Goal: Task Accomplishment & Management: Complete application form

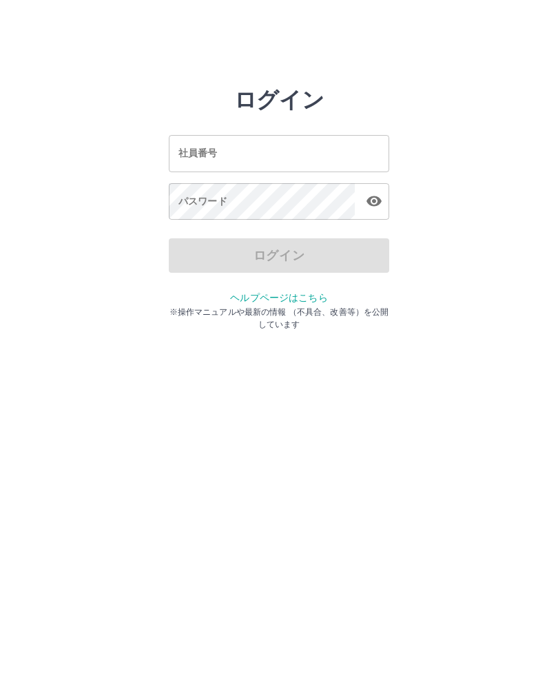
click at [323, 161] on input "社員番号" at bounding box center [279, 153] width 221 height 37
type input "*******"
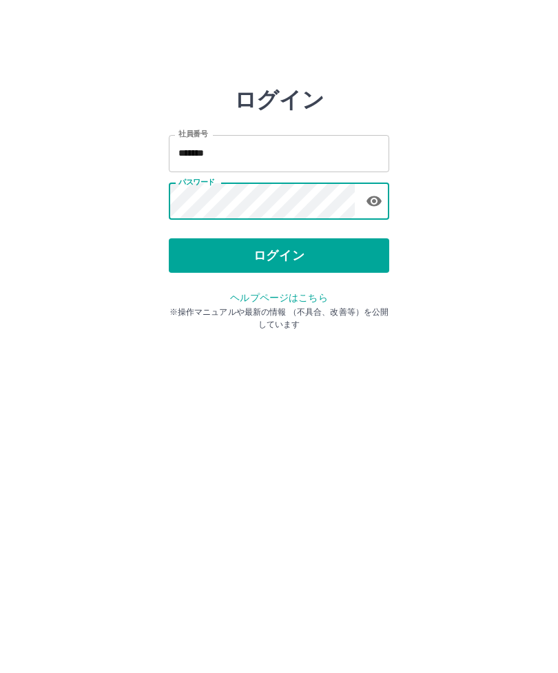
click at [335, 261] on button "ログイン" at bounding box center [279, 255] width 221 height 34
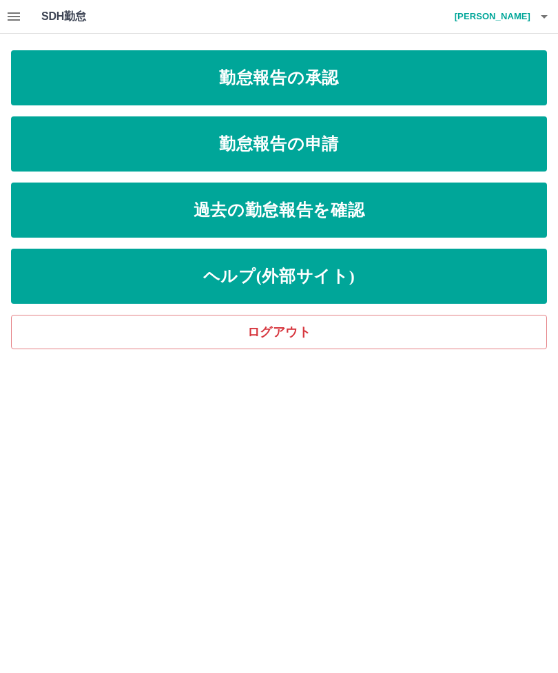
click at [354, 72] on link "勤怠報告の承認" at bounding box center [279, 77] width 536 height 55
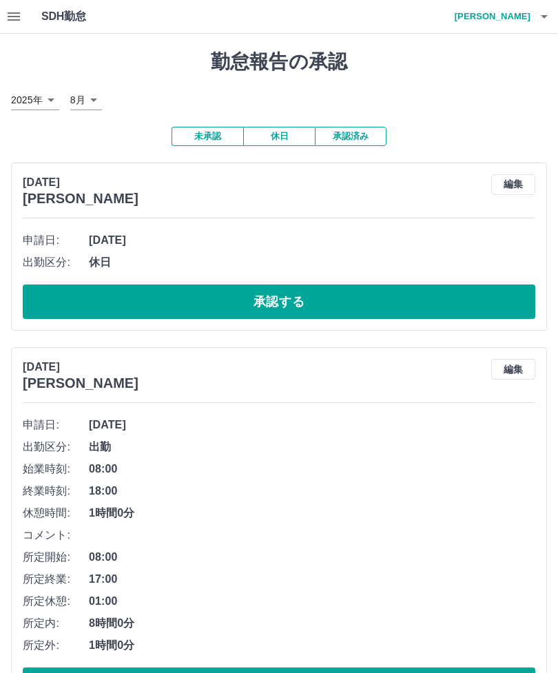
click at [11, 16] on icon "button" at bounding box center [14, 16] width 12 height 8
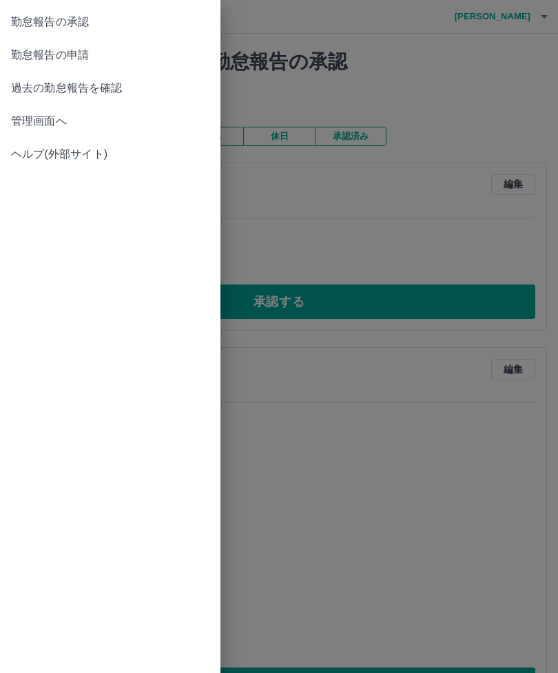
click at [369, 184] on div at bounding box center [279, 336] width 558 height 673
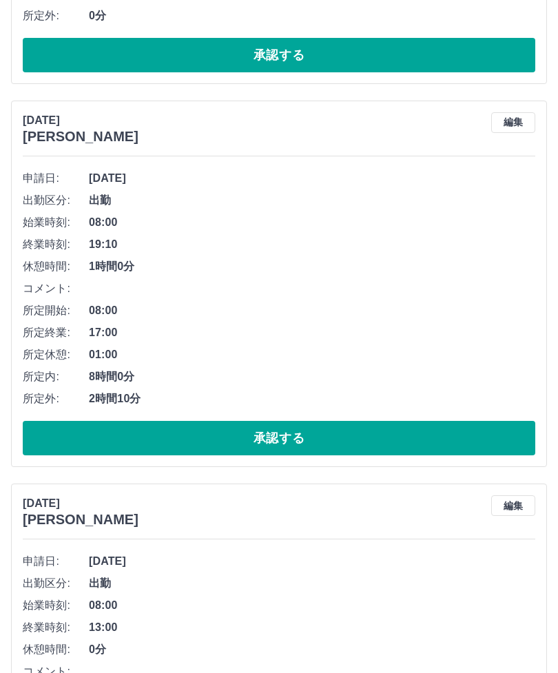
scroll to position [1014, 0]
click at [278, 432] on button "承認する" at bounding box center [279, 438] width 513 height 34
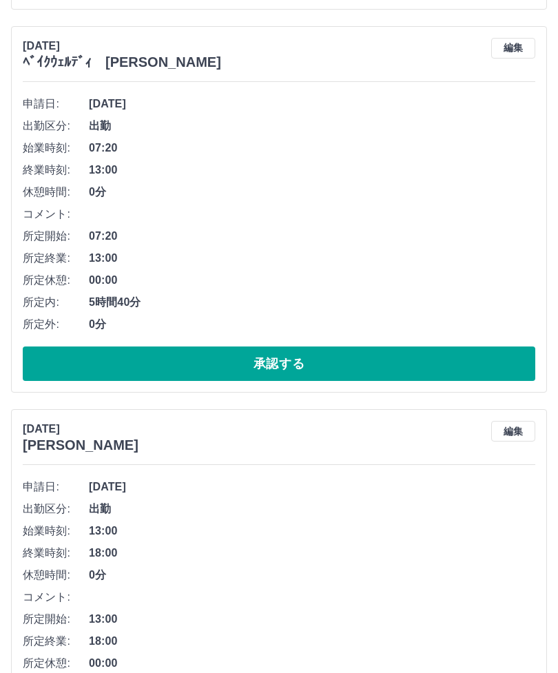
scroll to position [2240, 0]
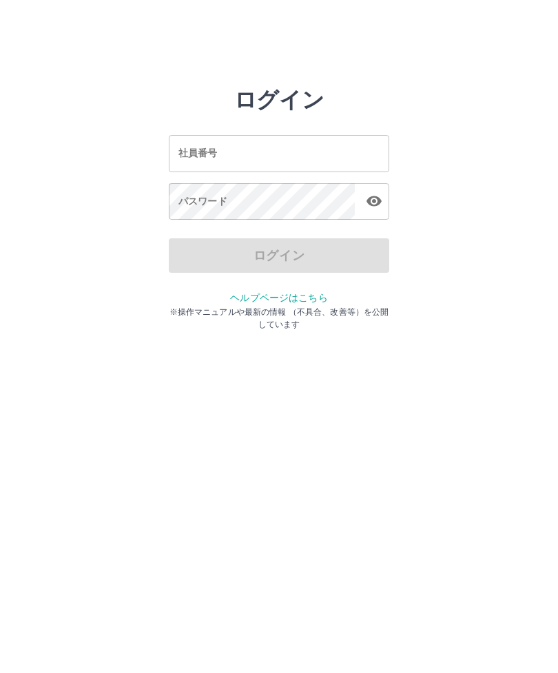
click at [303, 307] on html "ログイン 社員番号 社員番号 パスワード パスワード ログイン ヘルプページはこちら ※操作マニュアルや最新の情報 （不具合、改善等）を公開しています" at bounding box center [279, 153] width 558 height 307
click at [276, 144] on input "社員番号" at bounding box center [279, 153] width 221 height 37
type input "*******"
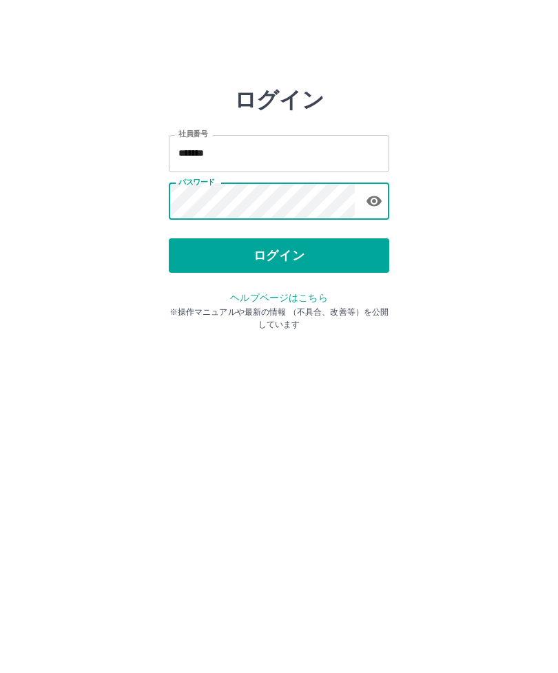
click at [318, 256] on button "ログイン" at bounding box center [279, 255] width 221 height 34
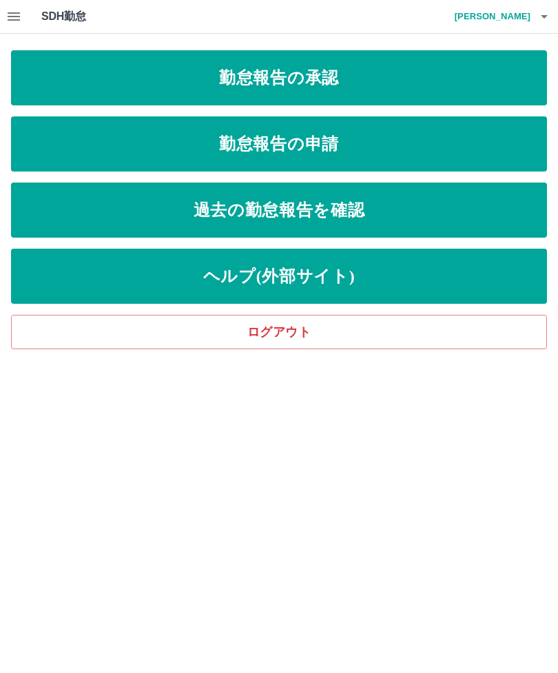
click at [379, 159] on link "勤怠報告の申請" at bounding box center [279, 143] width 536 height 55
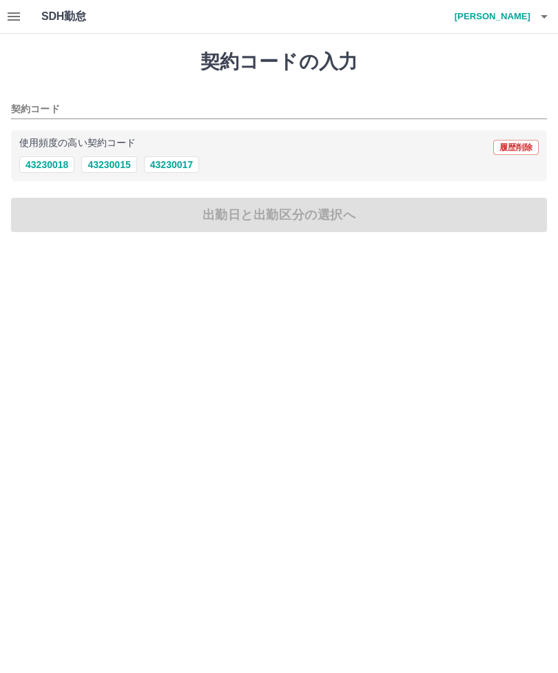
click at [179, 168] on button "43230017" at bounding box center [171, 164] width 55 height 17
type input "********"
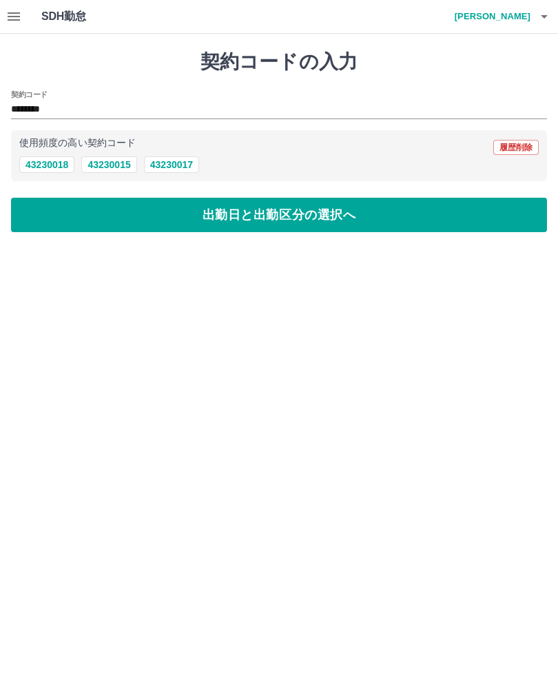
click at [377, 216] on button "出勤日と出勤区分の選択へ" at bounding box center [279, 215] width 536 height 34
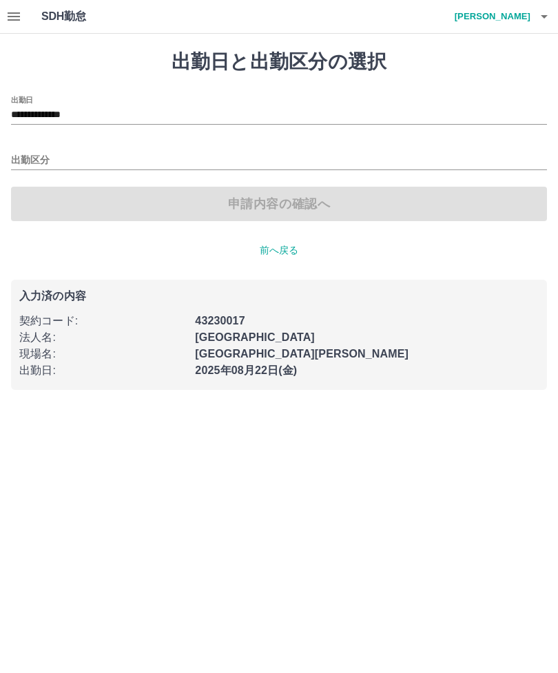
click at [55, 159] on input "出勤区分" at bounding box center [279, 160] width 536 height 17
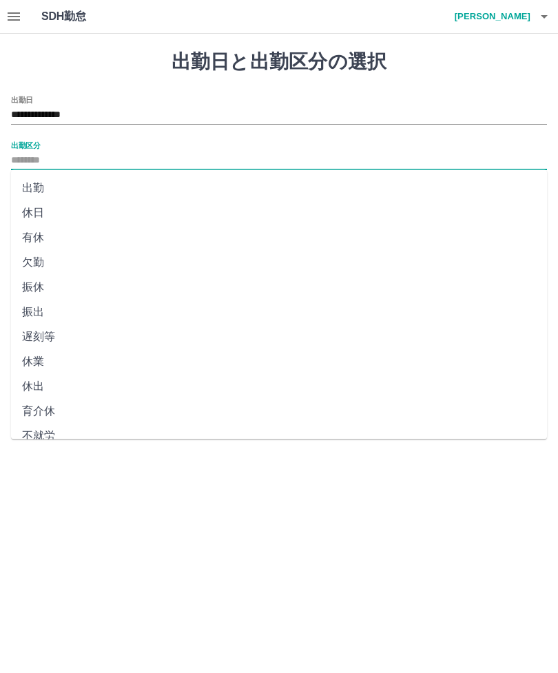
click at [38, 183] on li "出勤" at bounding box center [279, 188] width 536 height 25
type input "**"
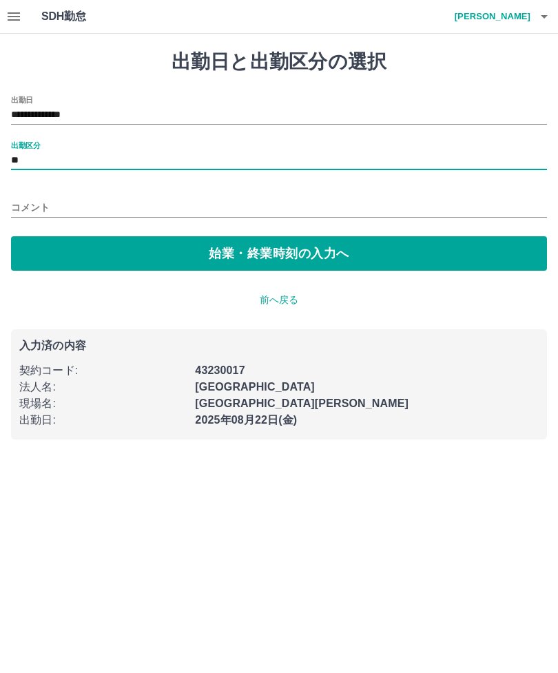
click at [284, 259] on button "始業・終業時刻の入力へ" at bounding box center [279, 253] width 536 height 34
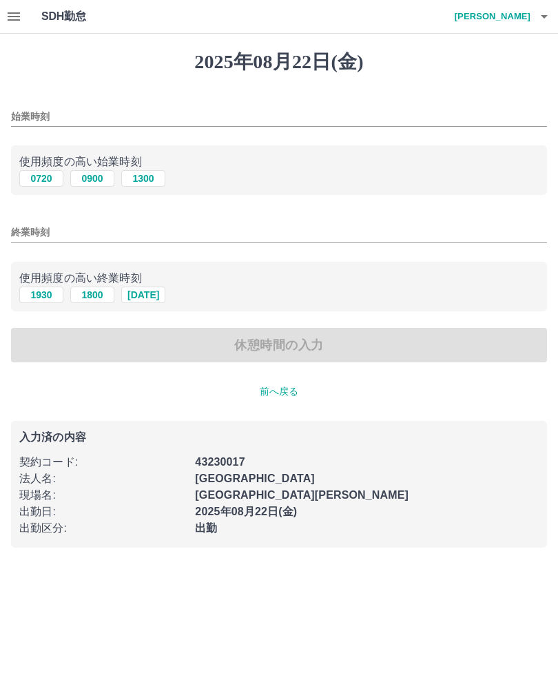
click at [37, 181] on button "0720" at bounding box center [41, 178] width 44 height 17
type input "****"
click at [40, 229] on input "終業時刻" at bounding box center [279, 233] width 536 height 20
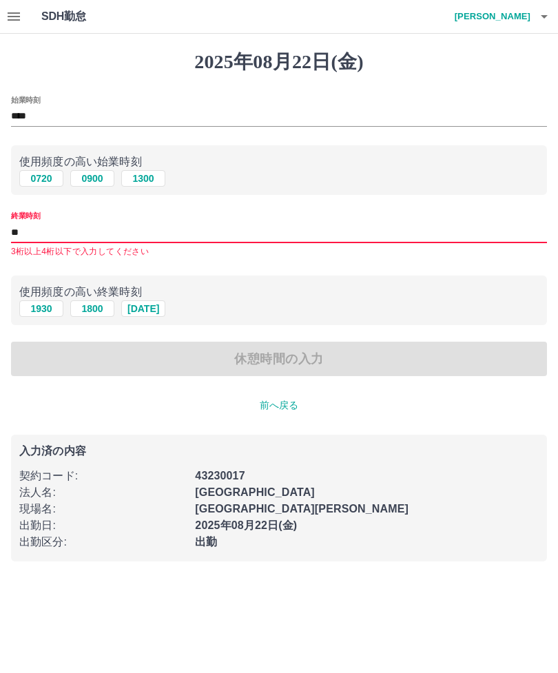
type input "*"
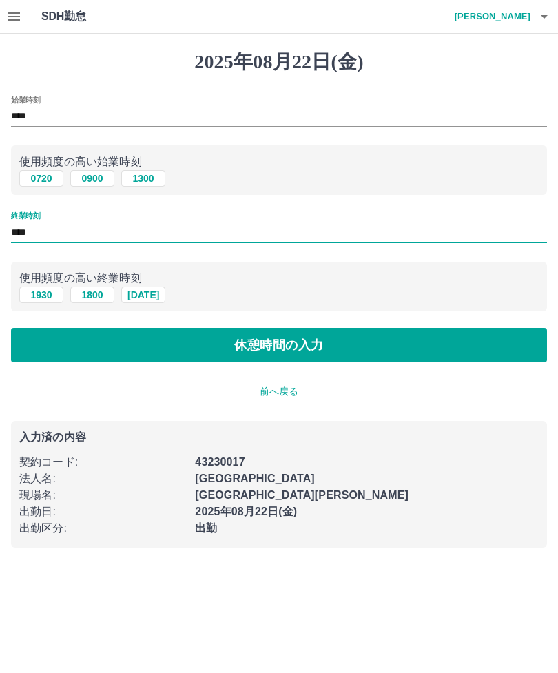
type input "****"
click at [269, 344] on button "休憩時間の入力" at bounding box center [279, 345] width 536 height 34
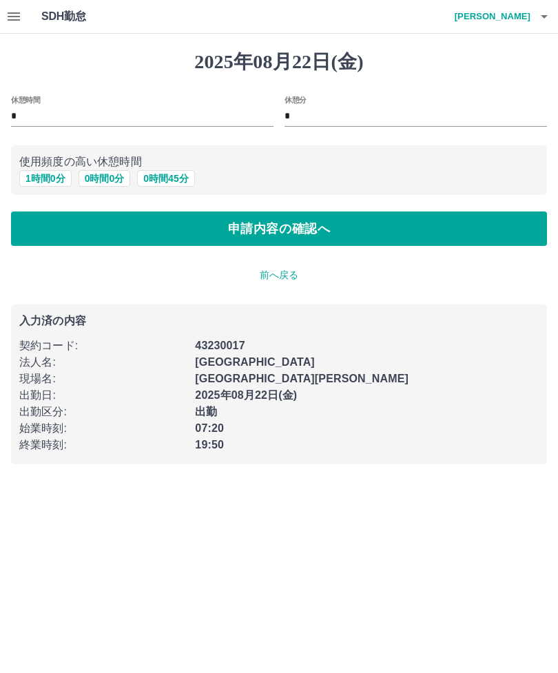
click at [48, 180] on button "1 時間 0 分" at bounding box center [45, 178] width 52 height 17
type input "*"
click at [318, 238] on button "申請内容の確認へ" at bounding box center [279, 229] width 536 height 34
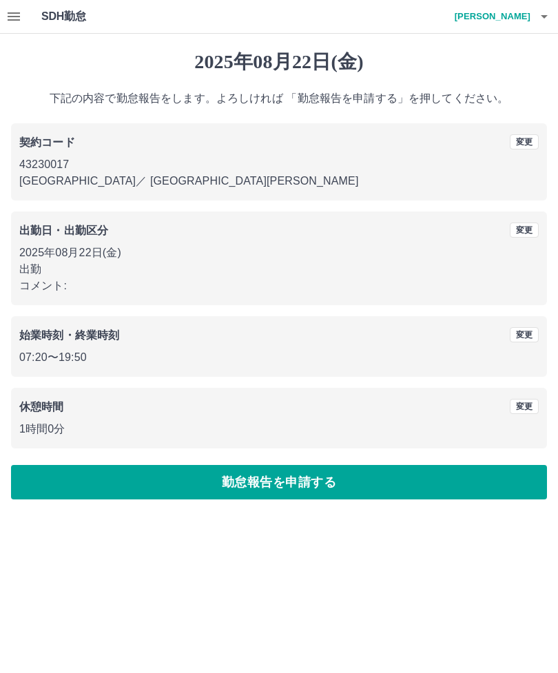
click at [292, 483] on button "勤怠報告を申請する" at bounding box center [279, 482] width 536 height 34
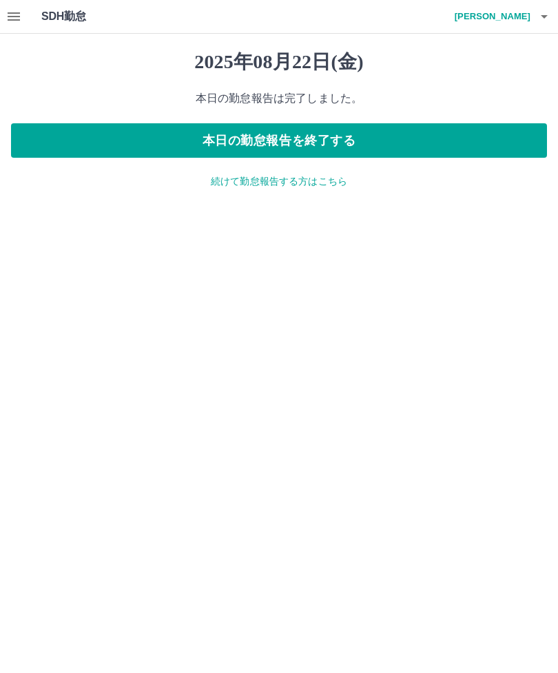
click at [11, 14] on icon "button" at bounding box center [14, 16] width 17 height 17
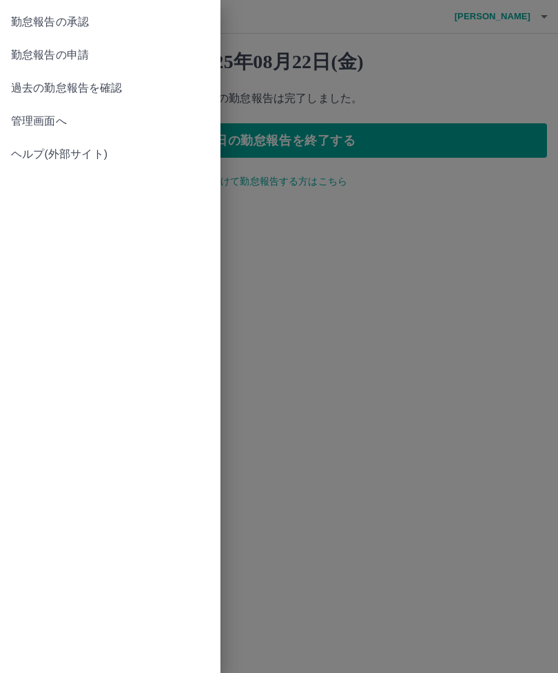
click at [88, 17] on span "勤怠報告の承認" at bounding box center [110, 22] width 199 height 17
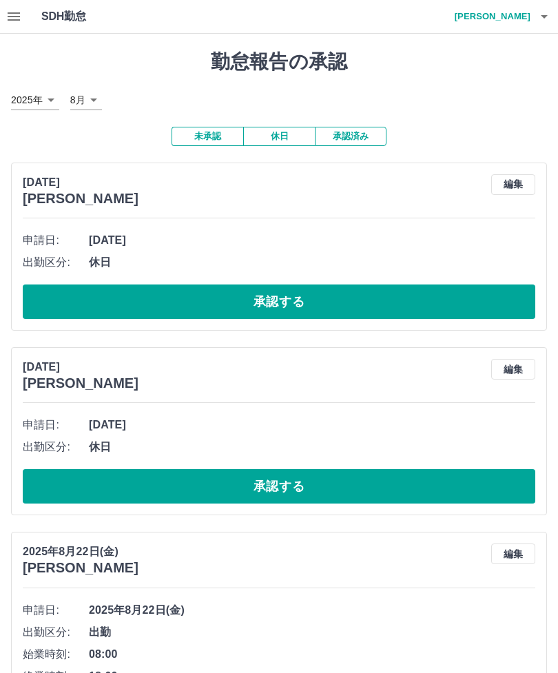
click at [301, 292] on button "承認する" at bounding box center [279, 302] width 513 height 34
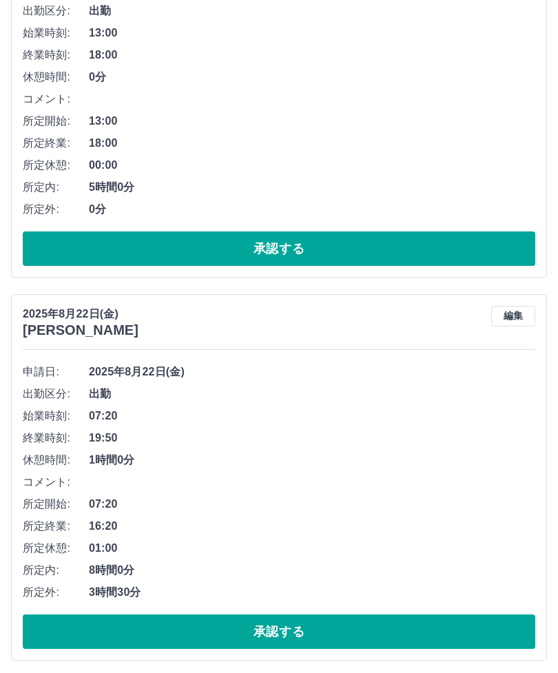
scroll to position [3122, 0]
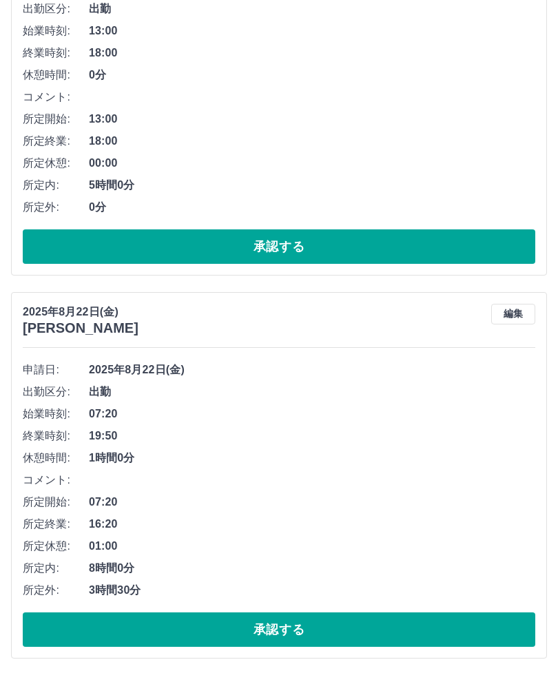
click at [266, 624] on button "承認する" at bounding box center [279, 630] width 513 height 34
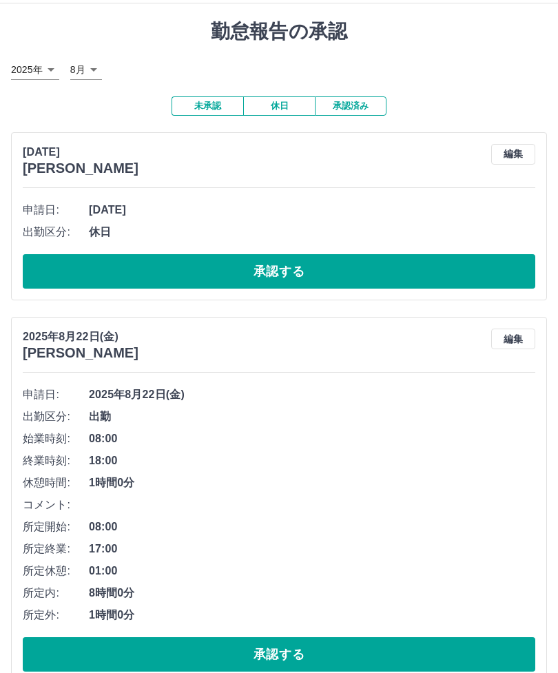
scroll to position [0, 0]
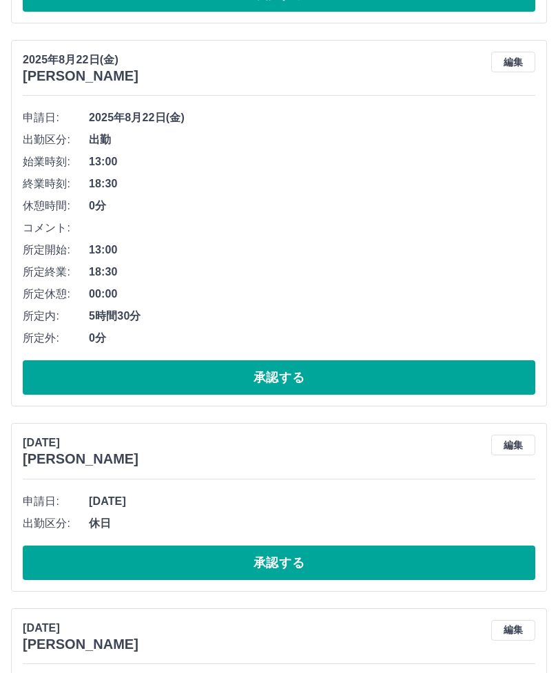
click at [334, 364] on button "承認する" at bounding box center [279, 378] width 513 height 34
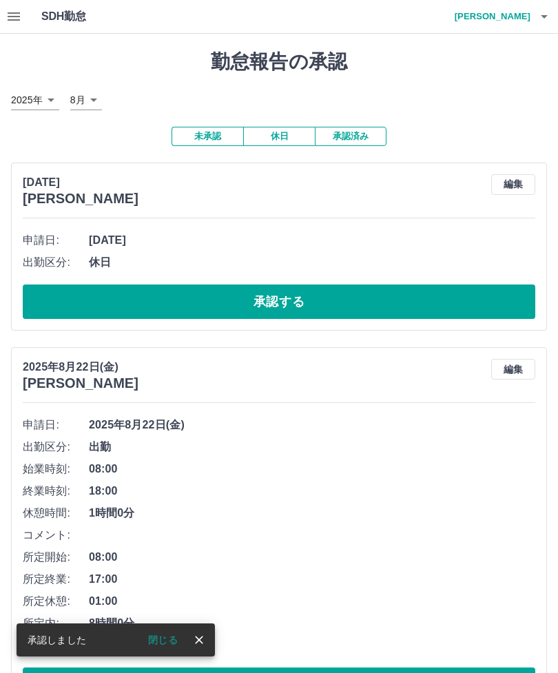
click at [537, 18] on icon "button" at bounding box center [544, 16] width 17 height 17
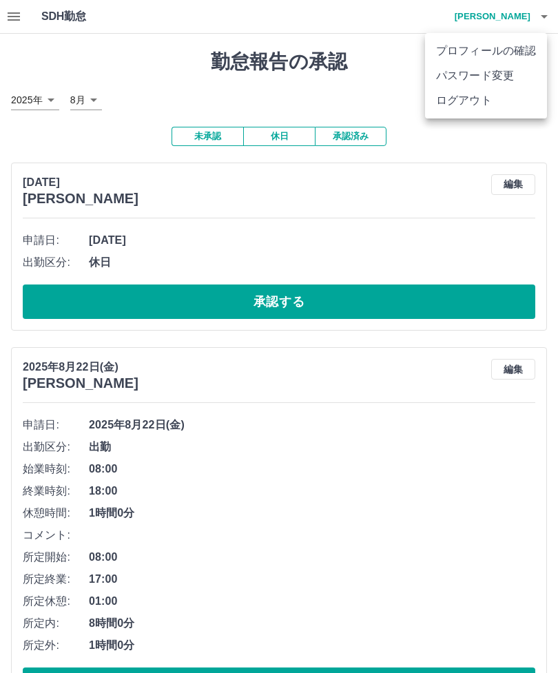
click at [475, 107] on li "ログアウト" at bounding box center [486, 100] width 122 height 25
